Goal: Information Seeking & Learning: Learn about a topic

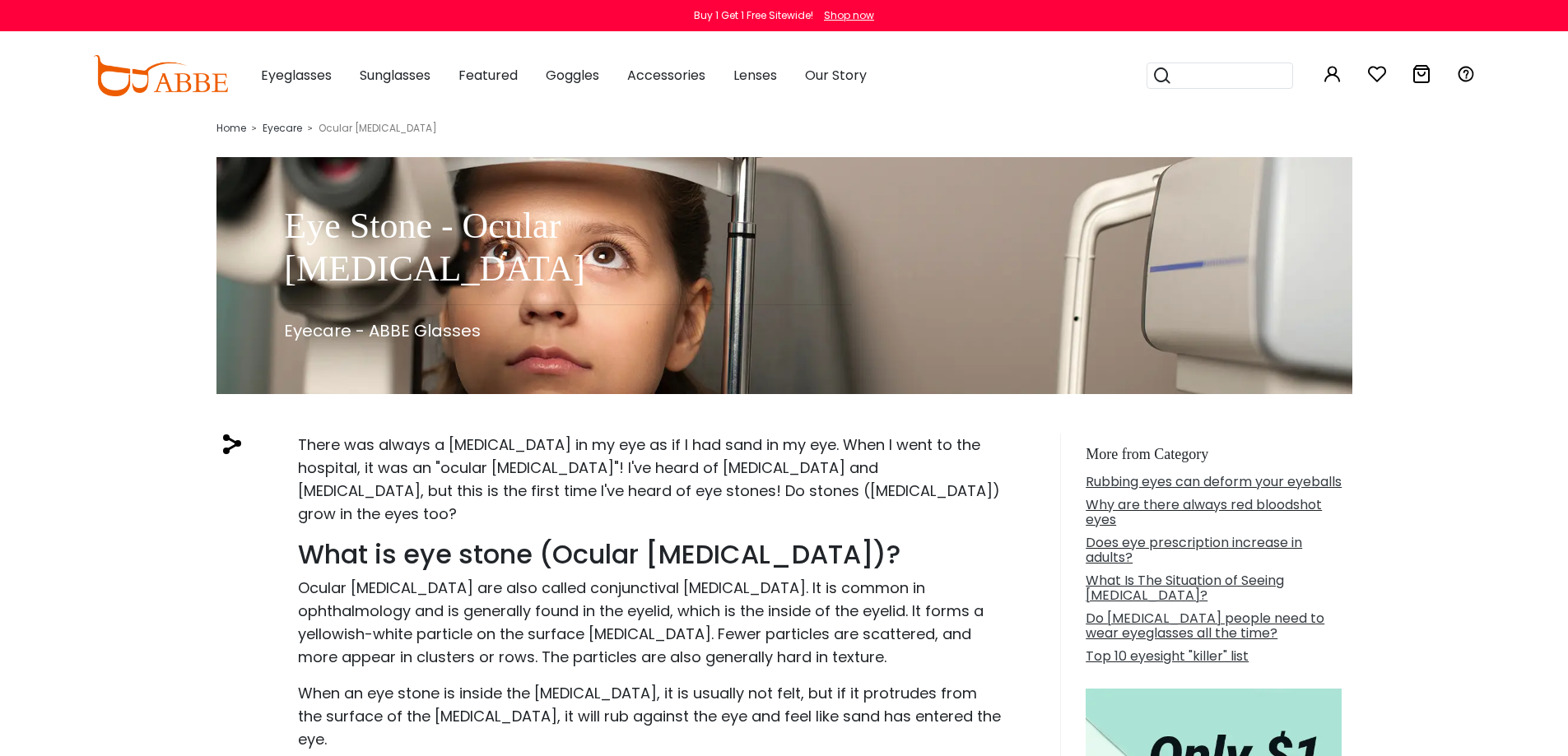
click at [821, 107] on button "Later" at bounding box center [817, 106] width 74 height 41
drag, startPoint x: 742, startPoint y: 494, endPoint x: 829, endPoint y: 493, distance: 87.0
click at [829, 493] on p "There was always a [MEDICAL_DATA] in my eye as if I had sand in my eye. When I …" at bounding box center [650, 480] width 706 height 92
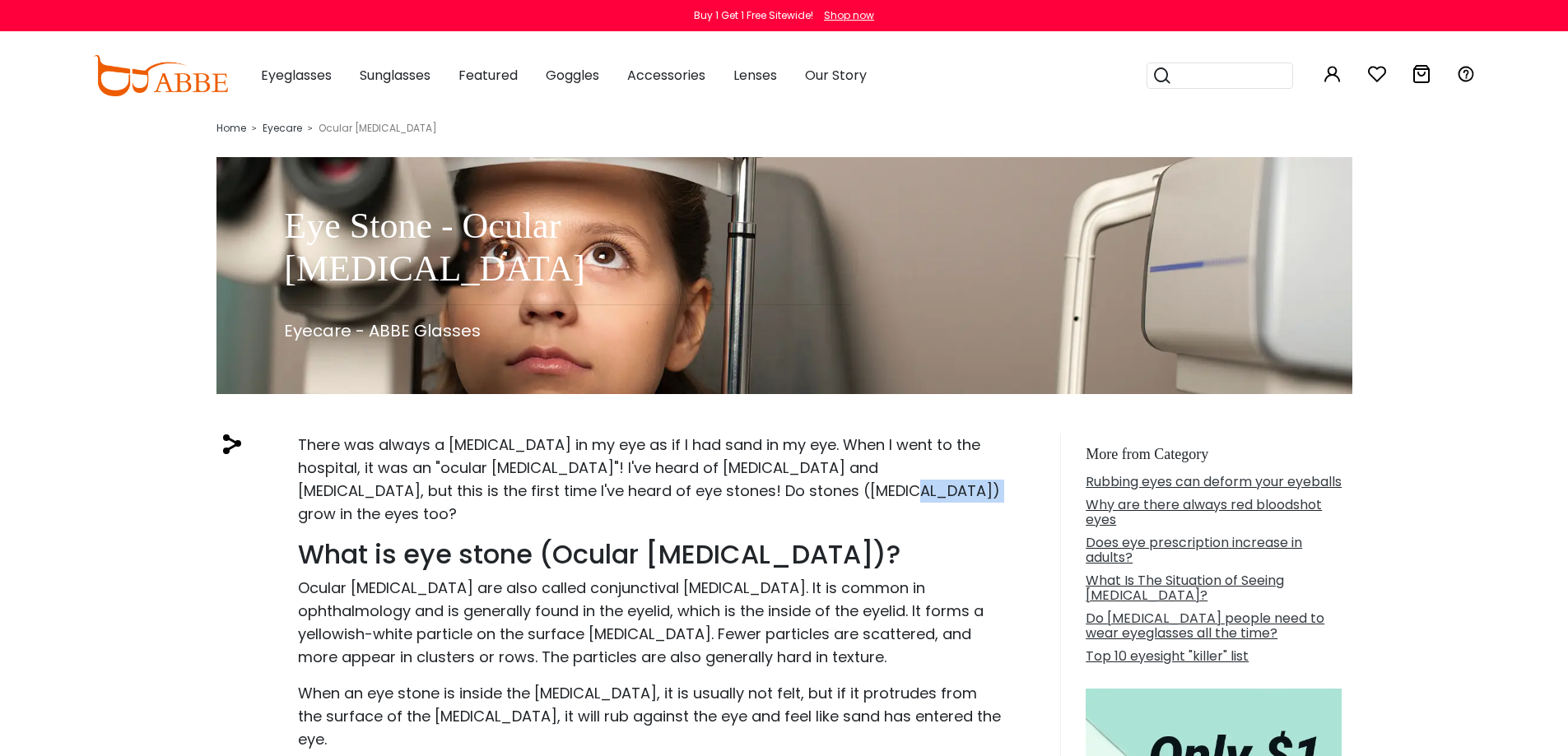
click at [769, 488] on p "There was always a [MEDICAL_DATA] in my eye as if I had sand in my eye. When I …" at bounding box center [650, 480] width 706 height 92
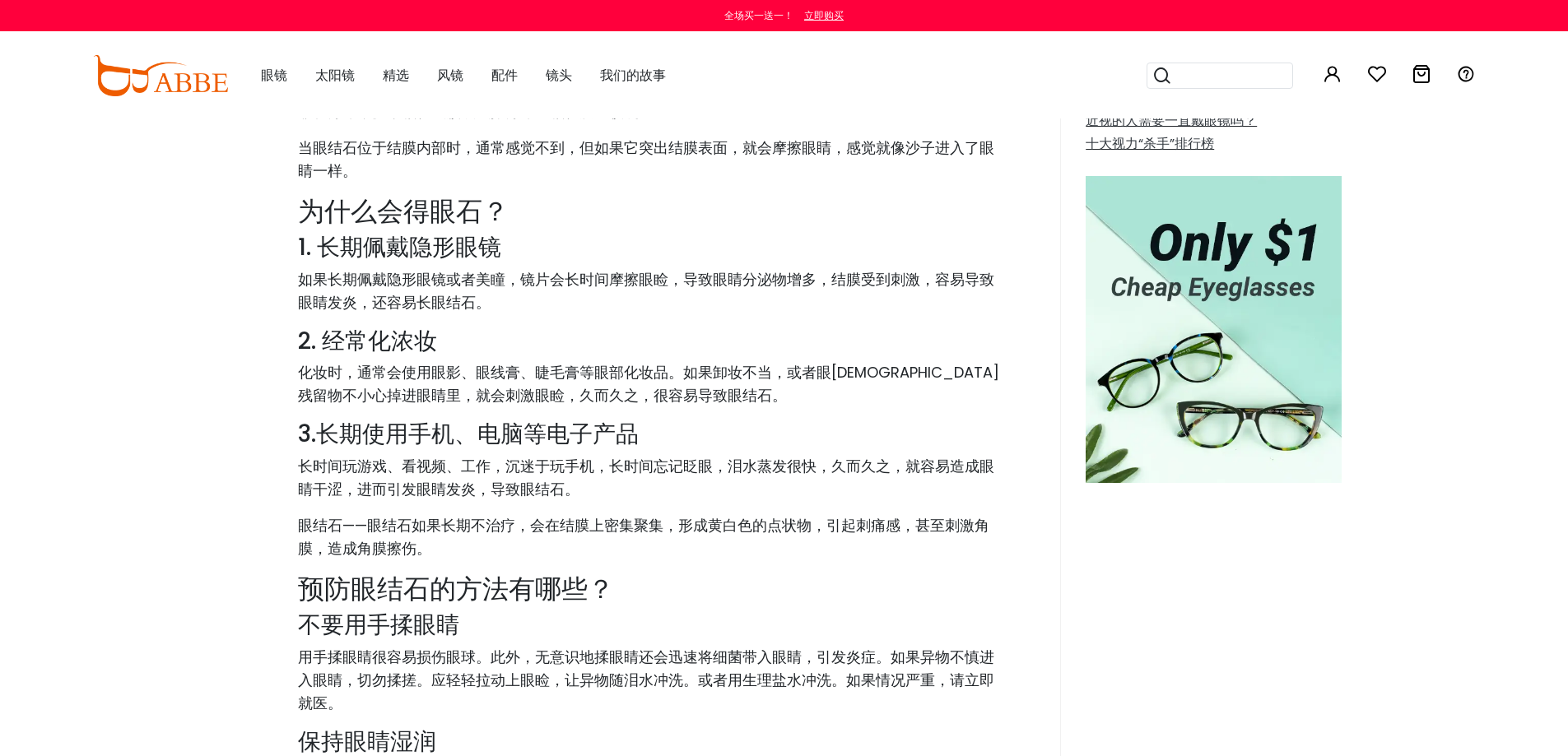
scroll to position [494, 0]
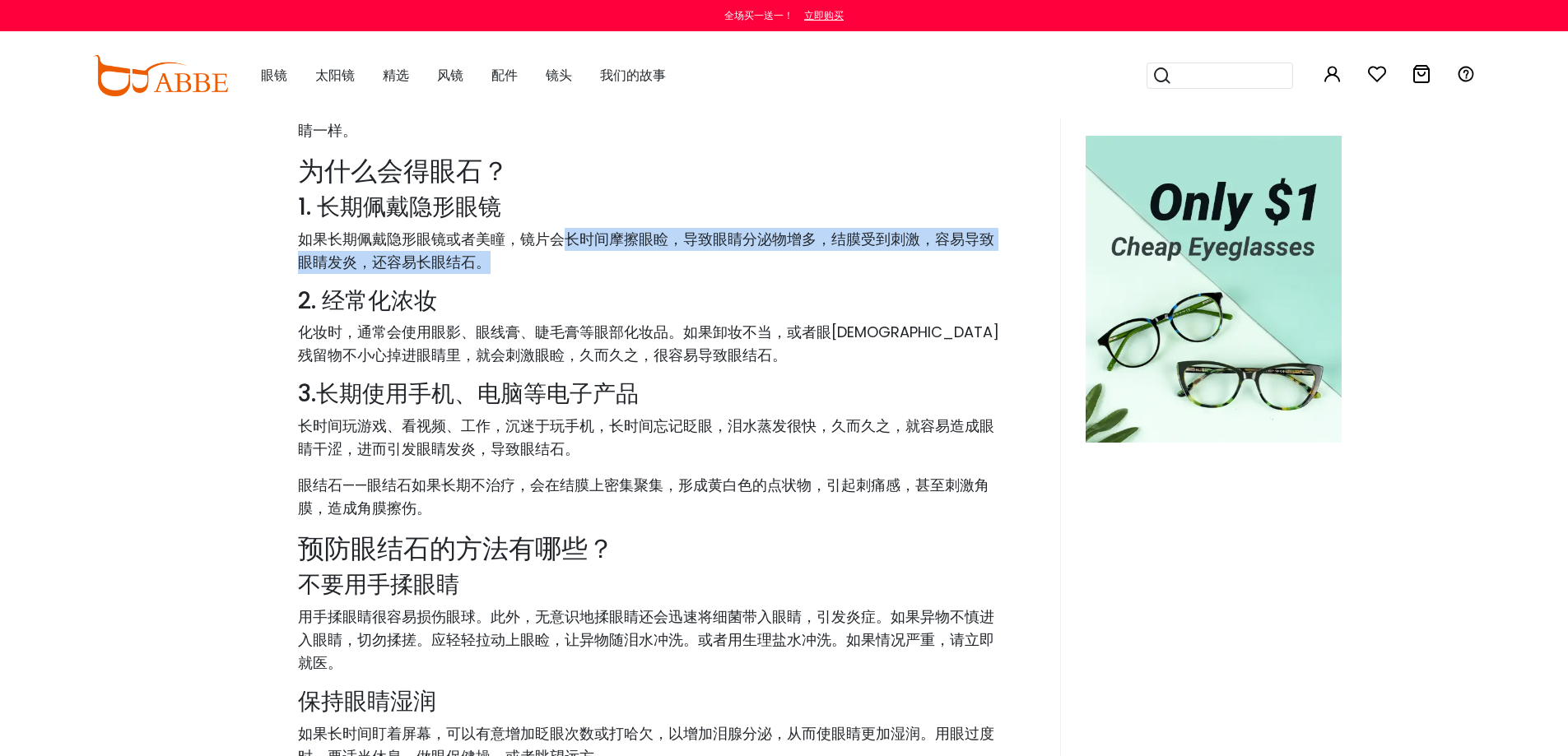
drag, startPoint x: 558, startPoint y: 237, endPoint x: 645, endPoint y: 265, distance: 91.4
click at [645, 265] on p "如果长期佩戴隐形眼镜或者美瞳，镜片会长时间摩擦眼睑，导致眼睛分泌物增多，结膜受到刺激，容易导致眼睛发炎，还容易长眼结石。" at bounding box center [650, 251] width 706 height 46
click at [769, 232] on font "如果长期佩戴隐形眼镜或者美瞳，镜片会长时间摩擦眼睑，导致眼睛分泌物增多，结膜受到刺激，容易导致眼睛发炎，还容易长眼结石。" at bounding box center [646, 250] width 696 height 43
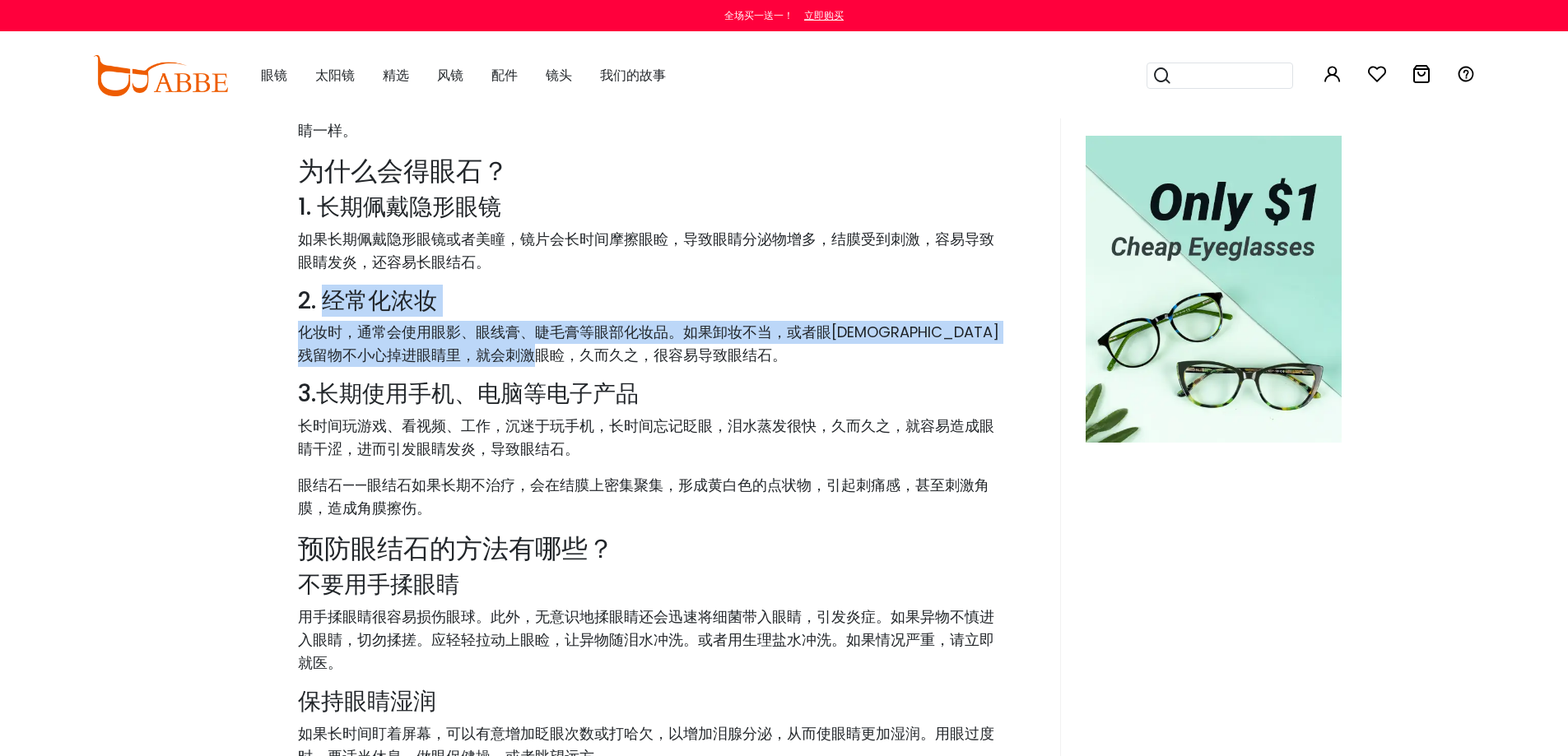
drag, startPoint x: 322, startPoint y: 301, endPoint x: 708, endPoint y: 350, distance: 389.1
click at [708, 350] on div "我的眼睛里总是有异物，就像沙子一样。去医院检查后，确诊是“眼结石”！我听说过胆结石和肾结石，但眼结石还是第一次听说！眼睛里也会长石头（结石）吗？ 什么是眼结石…" at bounding box center [651, 484] width 819 height 1089
click at [501, 336] on font "化妆时，通常会使用眼影、眼线膏、睫毛膏等眼部化妆品。如果卸妆不当，或者眼[DEMOGRAPHIC_DATA]残留物不小心掉进眼睛里，就会刺激眼睑，久而久之，很…" at bounding box center [648, 343] width 701 height 43
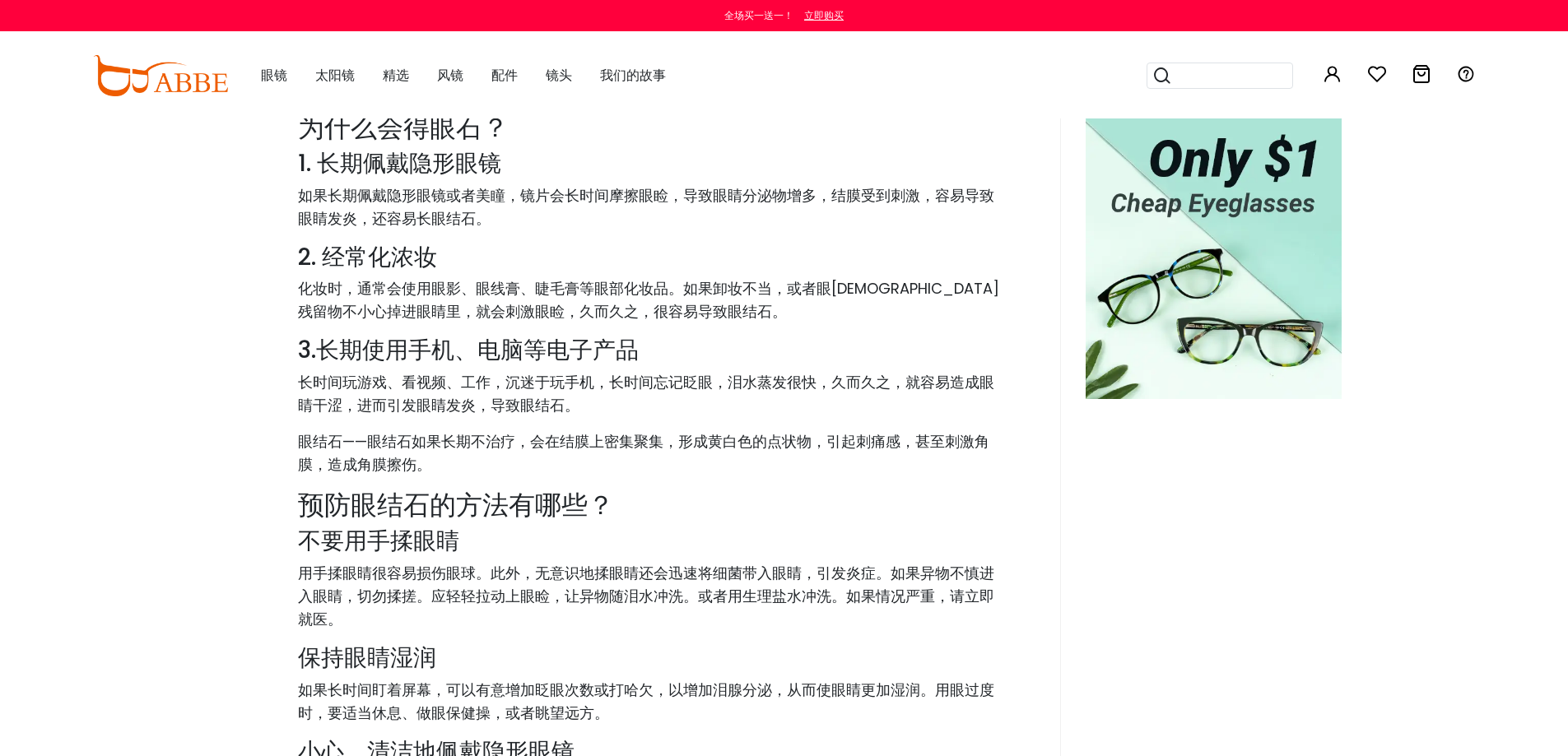
scroll to position [576, 0]
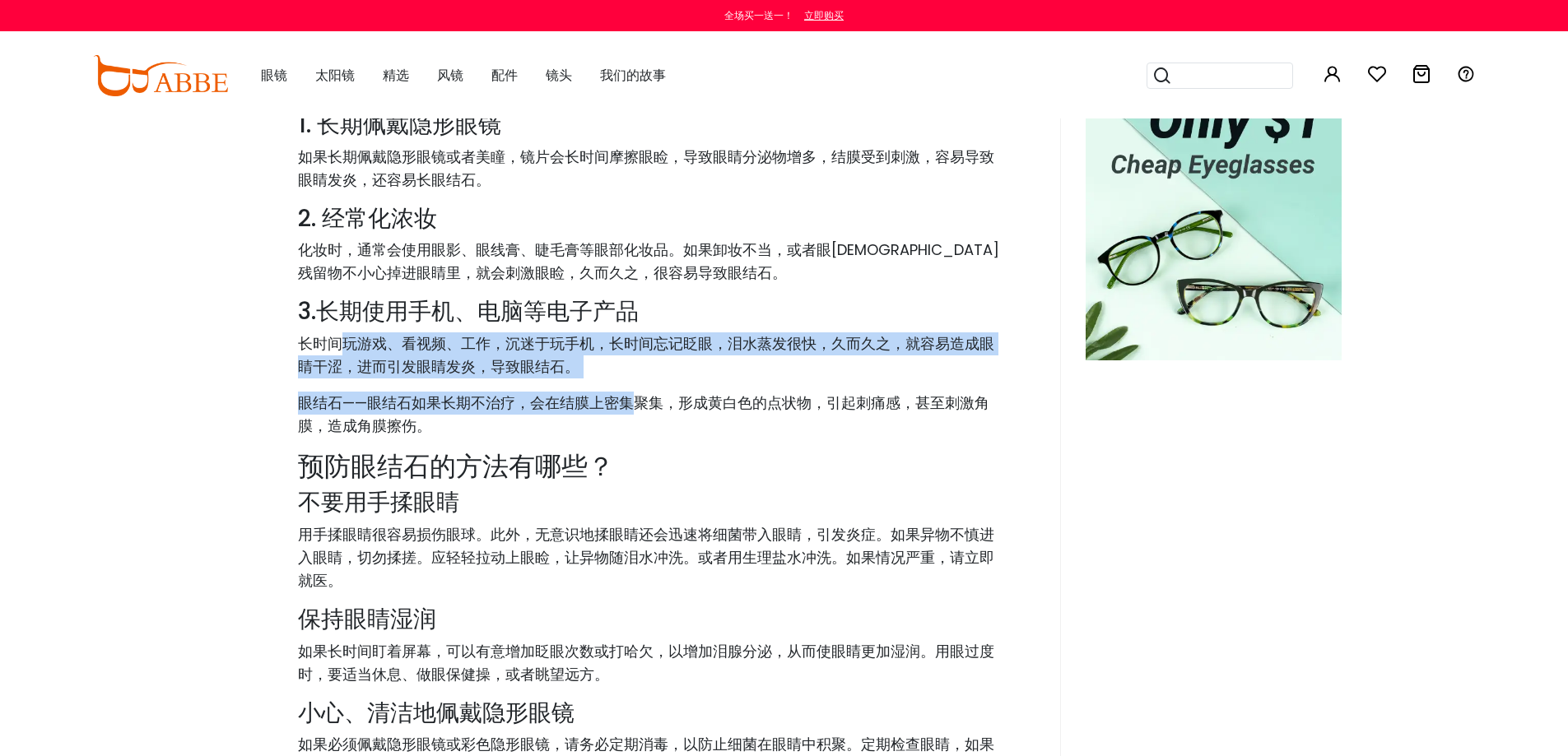
drag, startPoint x: 336, startPoint y: 341, endPoint x: 640, endPoint y: 384, distance: 307.0
click at [640, 384] on div "我的眼睛里总是有异物，就像沙子一样。去医院检查后，确诊是“眼结石”！我听说过胆结石和肾结石，但眼结石还是第一次听说！眼睛里也会长石头（结石）吗？ 什么是眼结石…" at bounding box center [651, 401] width 819 height 1089
click at [697, 344] on font "长时间玩游戏、看视频、工作，沉迷于玩手机，长时间忘记眨眼，泪水蒸发很快，久而久之，就容易造成眼睛干涩，进而引发眼睛发炎，导致眼结石。" at bounding box center [646, 355] width 696 height 43
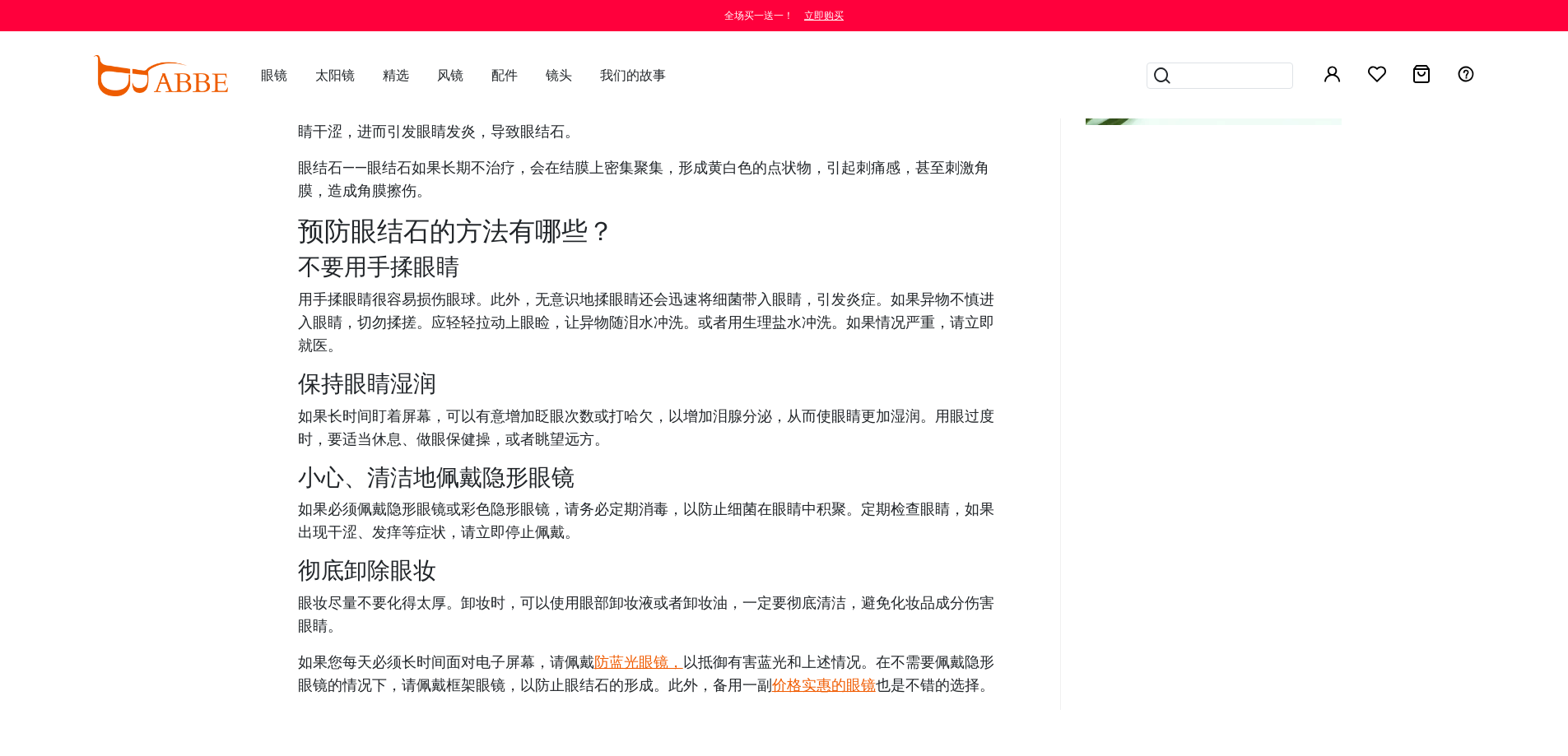
scroll to position [906, 0]
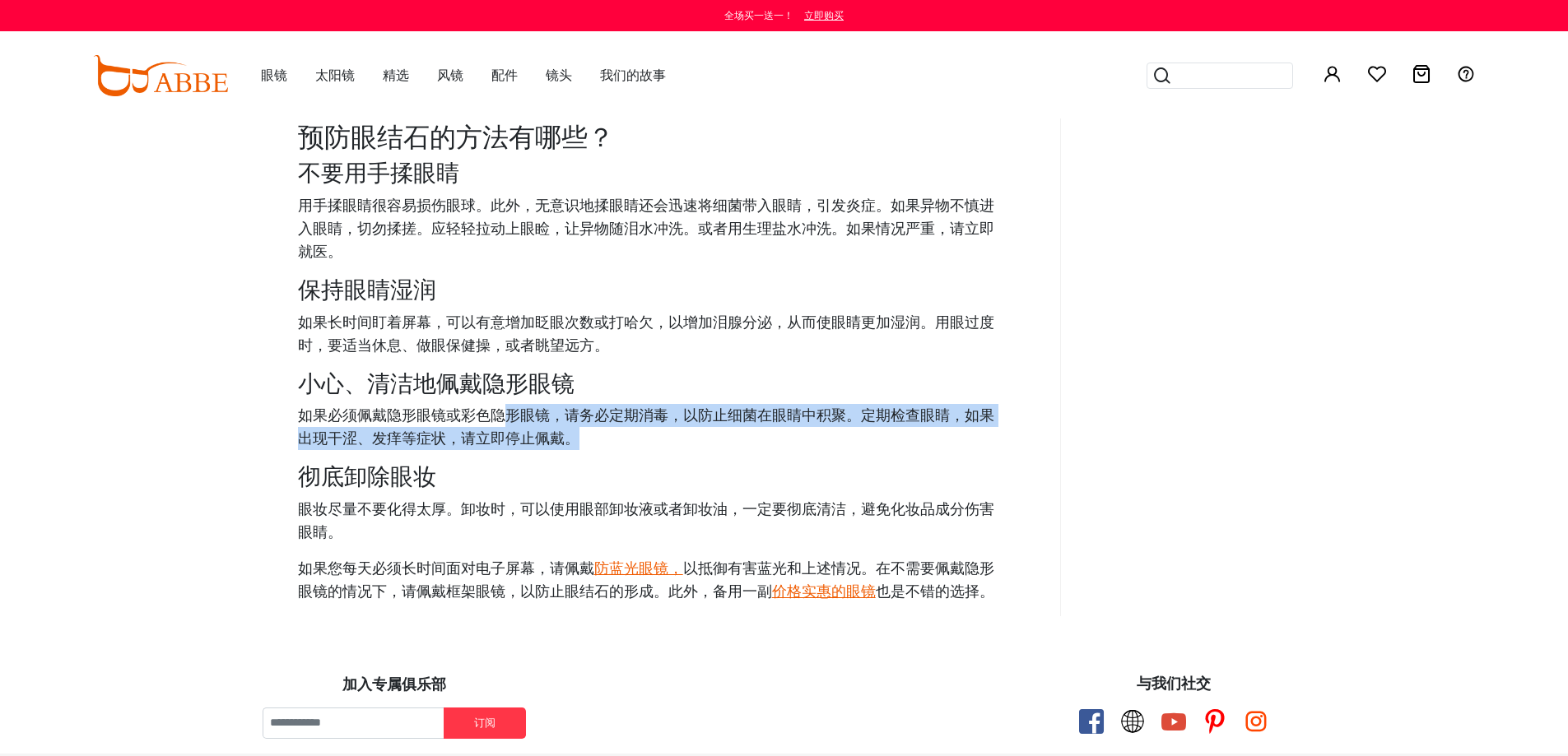
drag, startPoint x: 511, startPoint y: 415, endPoint x: 590, endPoint y: 437, distance: 82.0
click at [590, 437] on p "如果必须佩戴隐形眼镜或彩色隐形眼镜，请务必定期消毒，以防止细菌在眼睛中积聚。定期检查眼睛，如果出现干涩、发痒等症状，请立即停止佩戴。" at bounding box center [650, 427] width 706 height 46
click at [705, 418] on font "如果必须佩戴隐形眼镜或彩色隐形眼镜，请务必定期消毒，以防止细菌在眼睛中积聚。定期检查眼睛，如果出现干涩、发痒等症状，请立即停止佩戴。" at bounding box center [646, 426] width 696 height 43
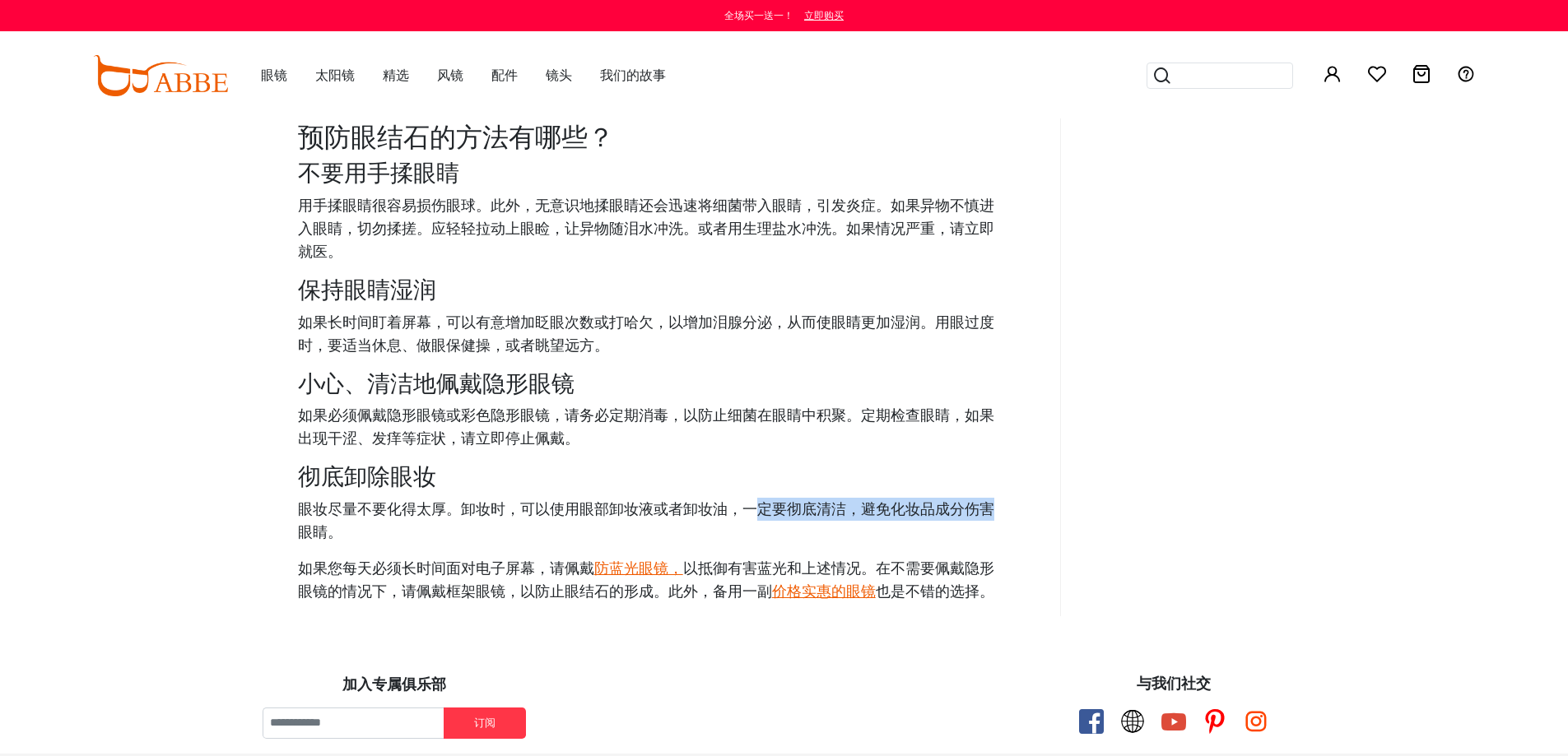
drag, startPoint x: 764, startPoint y: 510, endPoint x: 988, endPoint y: 514, distance: 224.0
click at [988, 514] on font "眼妆尽量不要化得太厚。卸妆时，可以使用眼部卸妆液或者卸妆油，一定要彻底清洁，避免化妆品成分伤害眼睛。" at bounding box center [646, 520] width 696 height 43
click at [919, 496] on div "我的眼睛里总是有异物，就像沙子一样。去医院检查后，确诊是“眼结石”！我听说过胆结石和肾结石，但眼结石还是第一次听说！眼睛里也会长石头（结石）吗？ 什么是眼结石…" at bounding box center [651, 73] width 819 height 1089
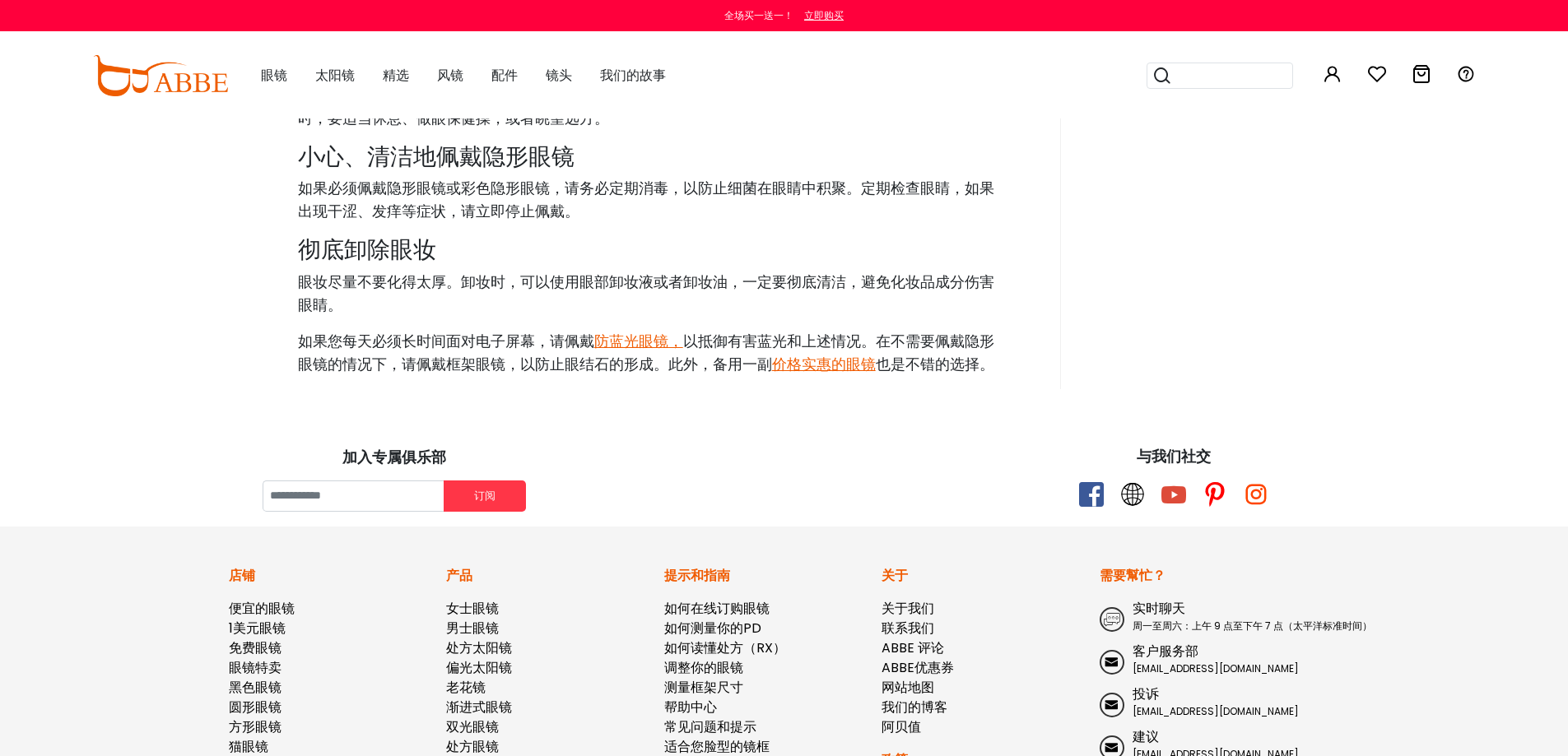
scroll to position [1152, 0]
